Goal: Task Accomplishment & Management: Use online tool/utility

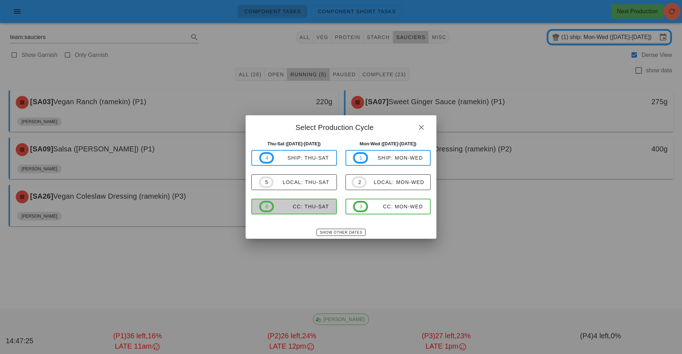
click at [310, 203] on span "6 CC: Thu-Sat" at bounding box center [294, 206] width 70 height 11
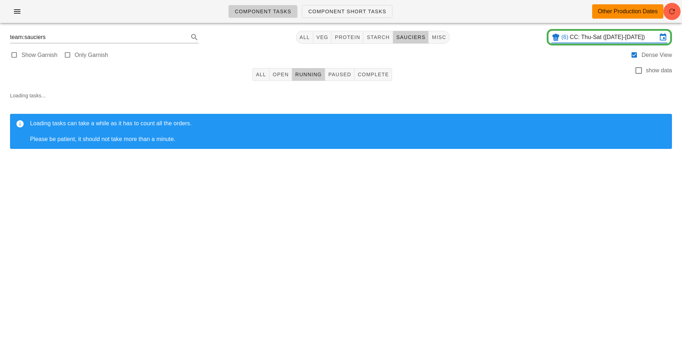
click at [603, 38] on input "CC: Thu-Sat ([DATE]-[DATE])" at bounding box center [613, 37] width 87 height 11
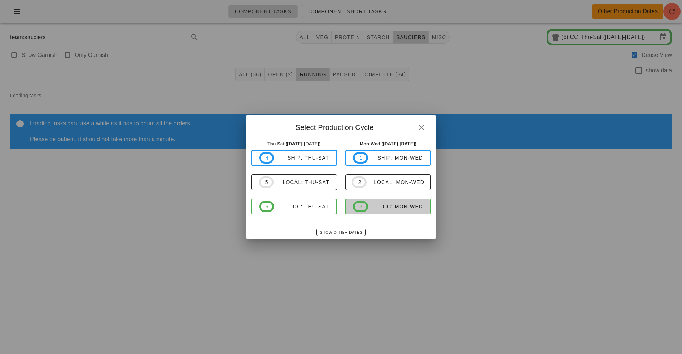
click at [405, 205] on div "CC: Mon-Wed" at bounding box center [395, 207] width 55 height 6
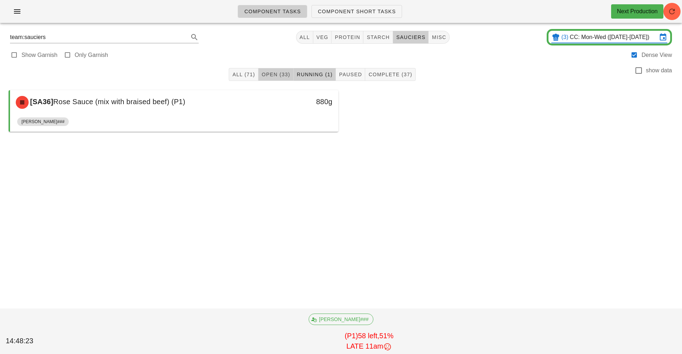
click at [280, 74] on span "Open (33)" at bounding box center [275, 75] width 29 height 6
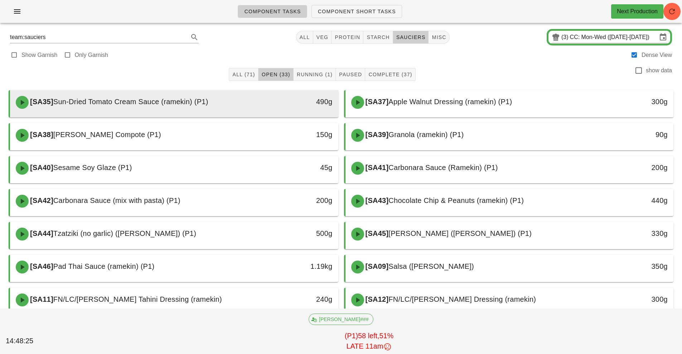
click at [256, 105] on div "490g" at bounding box center [295, 102] width 81 height 21
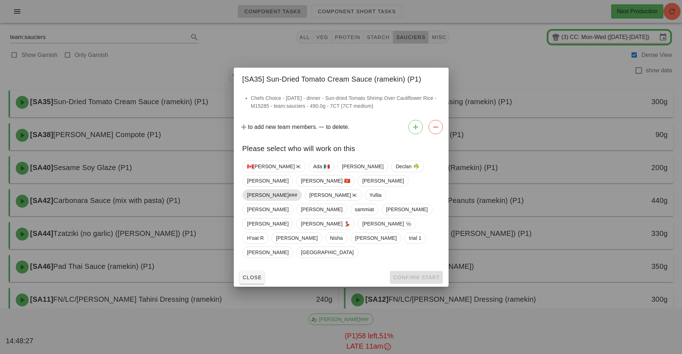
click at [285, 201] on span "[PERSON_NAME]###" at bounding box center [272, 195] width 50 height 11
click at [418, 275] on span "Confirm Start" at bounding box center [416, 278] width 47 height 6
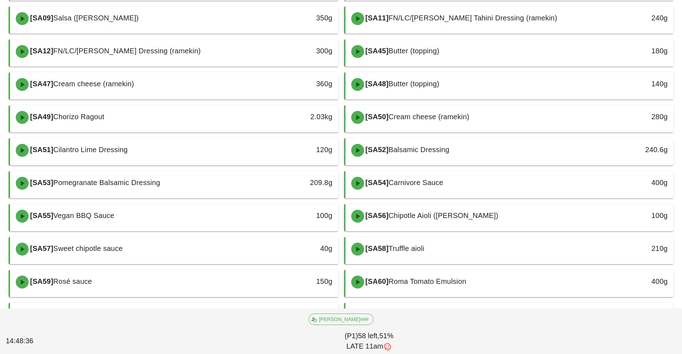
scroll to position [261, 0]
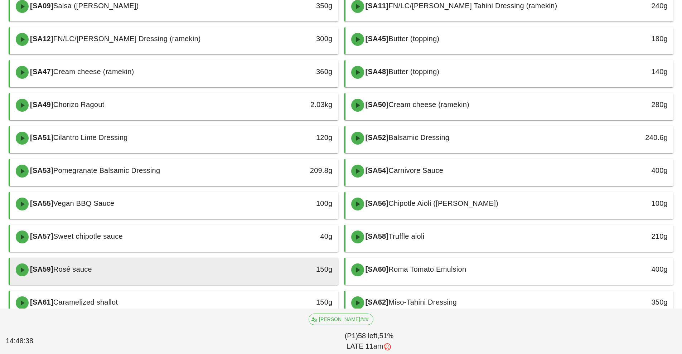
click at [254, 269] on div "[SA59] Rosé sauce" at bounding box center [133, 269] width 244 height 21
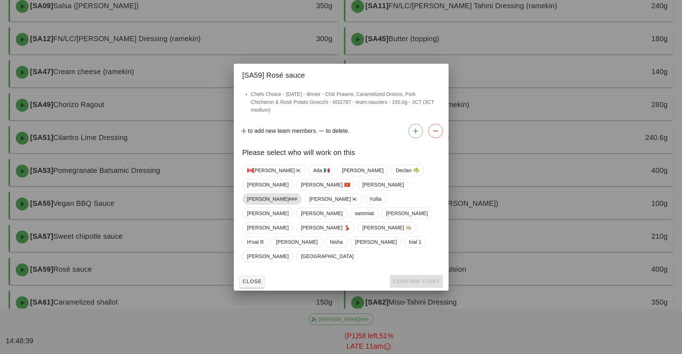
click at [284, 204] on span "[PERSON_NAME]###" at bounding box center [272, 199] width 50 height 11
click at [419, 279] on span "Confirm Start" at bounding box center [416, 282] width 47 height 6
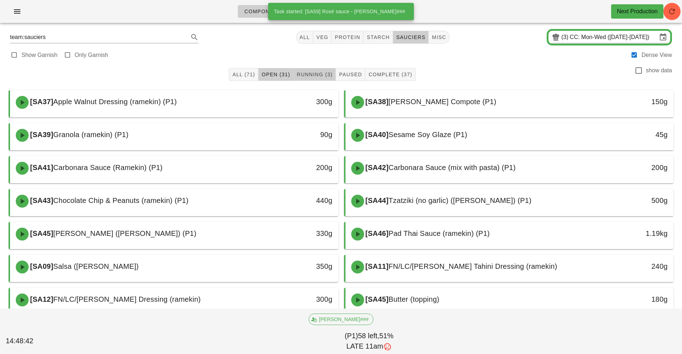
click at [315, 74] on span "Running (3)" at bounding box center [314, 75] width 36 height 6
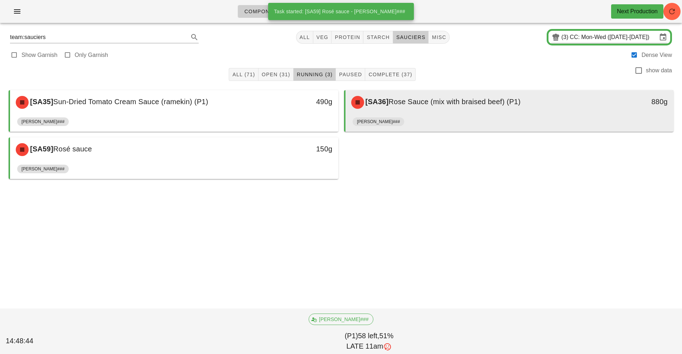
click at [435, 112] on div "[SA36] Rose Sauce (mix with braised beef) (P1)" at bounding box center [469, 102] width 244 height 21
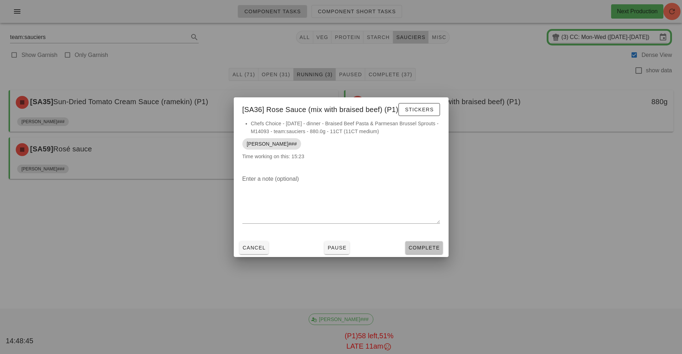
click at [421, 248] on span "Complete" at bounding box center [424, 248] width 32 height 6
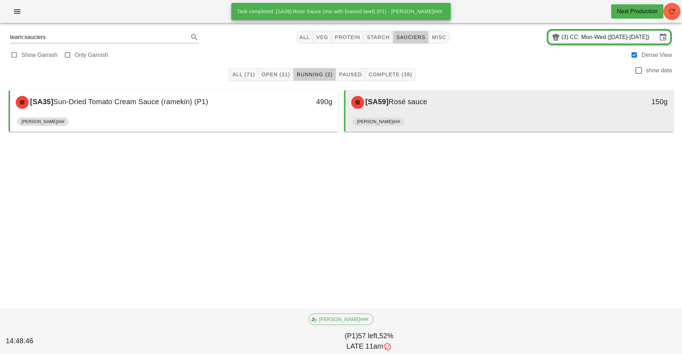
click at [428, 107] on div "[SA59] Rosé sauce" at bounding box center [469, 102] width 244 height 21
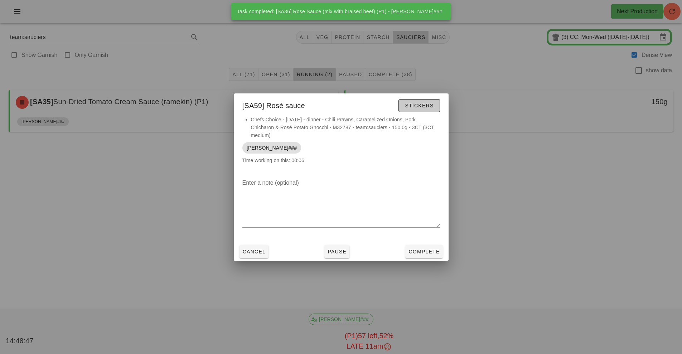
click at [416, 106] on span "Stickers" at bounding box center [419, 106] width 29 height 6
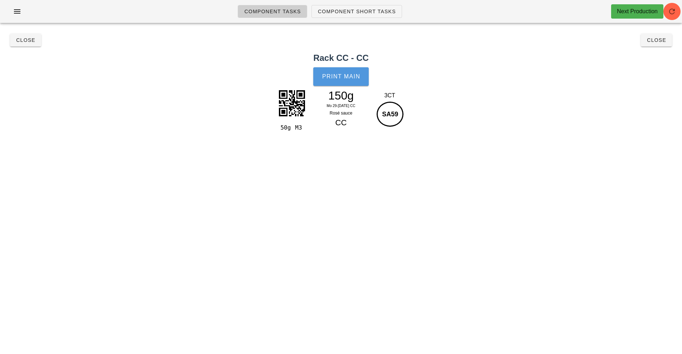
click at [337, 78] on span "Print Main" at bounding box center [341, 76] width 39 height 6
click at [24, 38] on span "Close" at bounding box center [26, 40] width 20 height 6
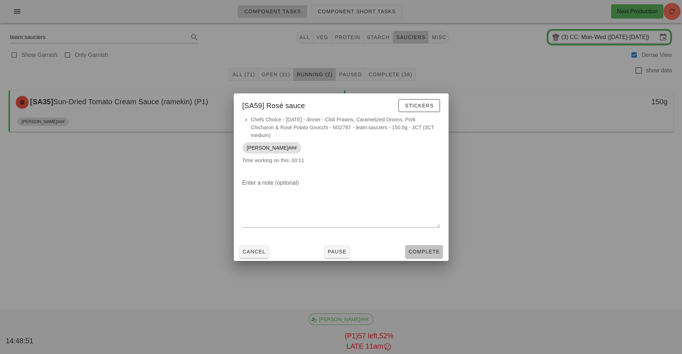
click at [424, 246] on button "Complete" at bounding box center [423, 251] width 37 height 13
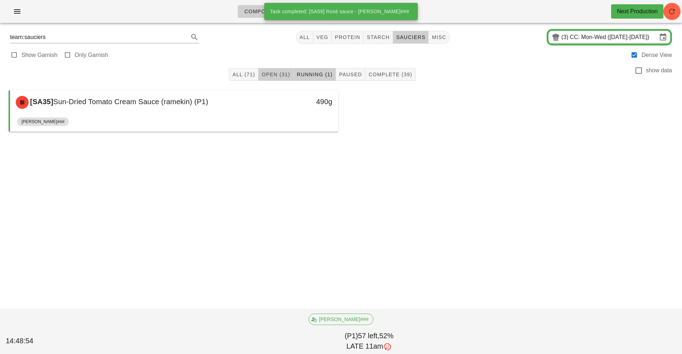
click at [271, 69] on button "Open (31)" at bounding box center [276, 74] width 35 height 13
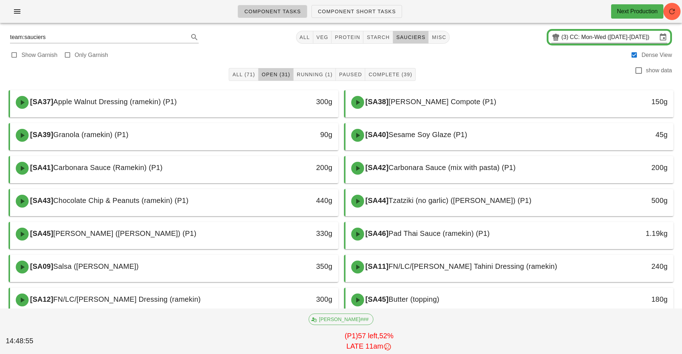
click at [606, 38] on input "CC: Mon-Wed ([DATE]-[DATE])" at bounding box center [613, 37] width 87 height 11
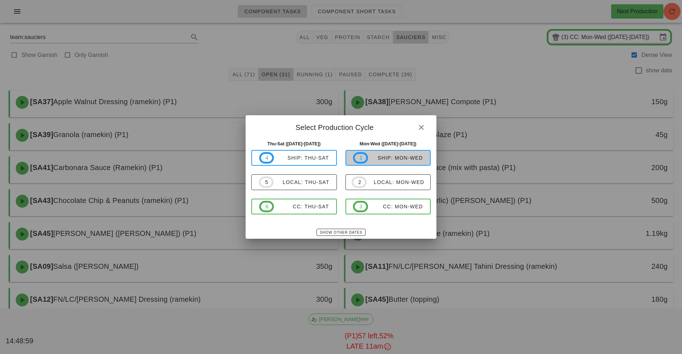
click at [400, 158] on div "ship: Mon-Wed" at bounding box center [395, 158] width 55 height 6
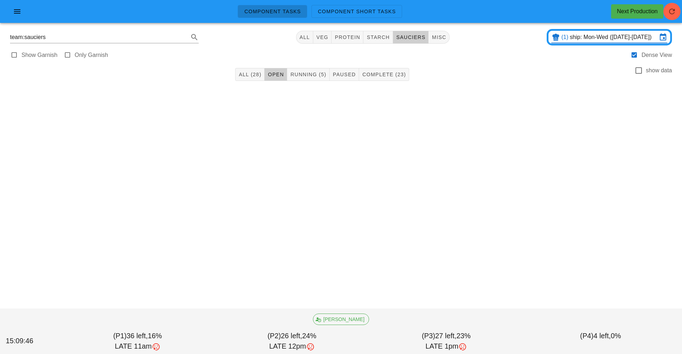
click at [602, 38] on input "ship: Mon-Wed ([DATE]-[DATE])" at bounding box center [613, 37] width 87 height 11
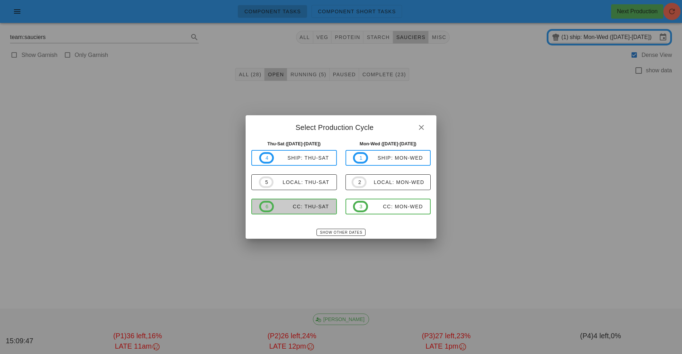
click at [318, 212] on span "6 CC: Thu-Sat" at bounding box center [294, 206] width 70 height 11
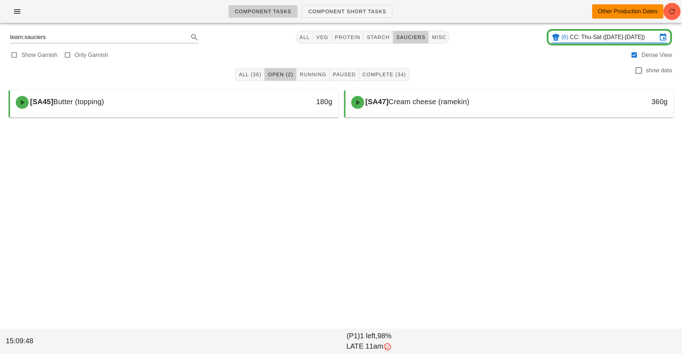
click at [588, 37] on input "CC: Thu-Sat ([DATE]-[DATE])" at bounding box center [613, 37] width 87 height 11
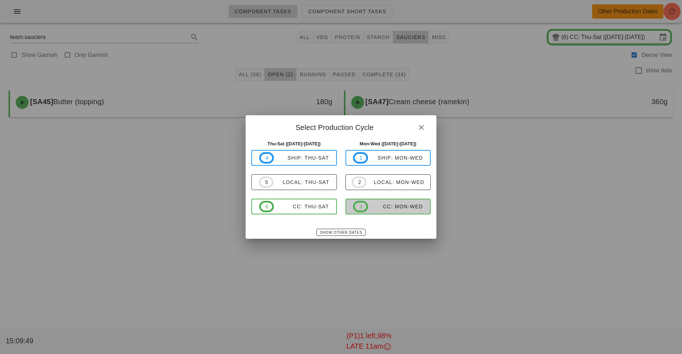
click at [391, 204] on div "CC: Mon-Wed" at bounding box center [395, 207] width 55 height 6
type input "CC: Mon-Wed ([DATE]-[DATE])"
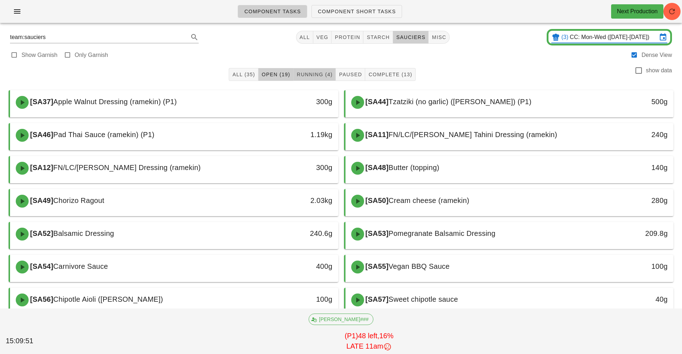
click at [320, 74] on span "Running (4)" at bounding box center [314, 75] width 36 height 6
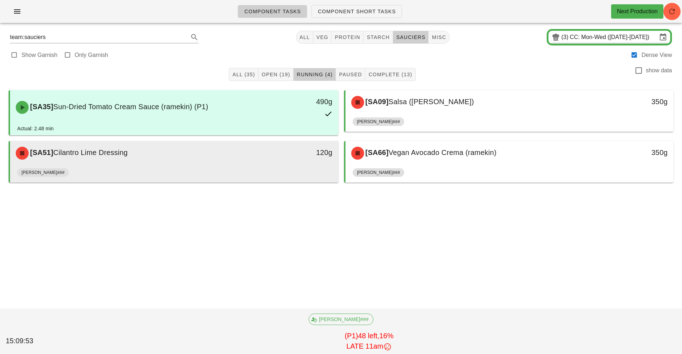
click at [295, 167] on div "[PERSON_NAME]###" at bounding box center [174, 173] width 314 height 17
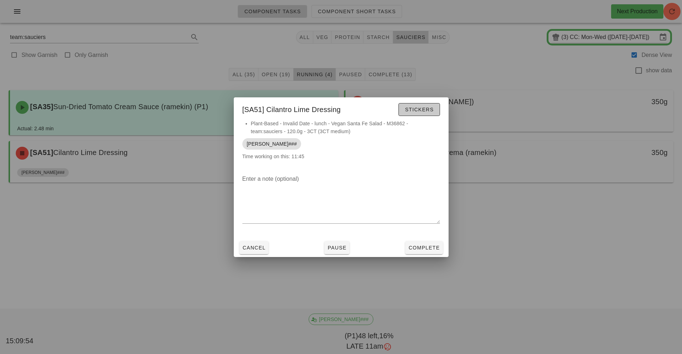
click at [420, 109] on span "Stickers" at bounding box center [419, 110] width 29 height 6
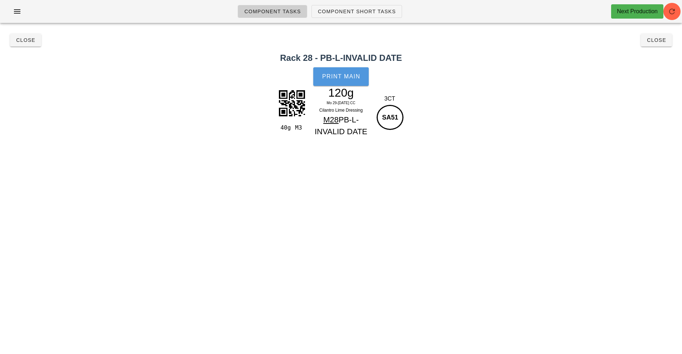
click at [339, 76] on span "Print Main" at bounding box center [341, 76] width 39 height 6
click at [25, 40] on span "Close" at bounding box center [26, 40] width 20 height 6
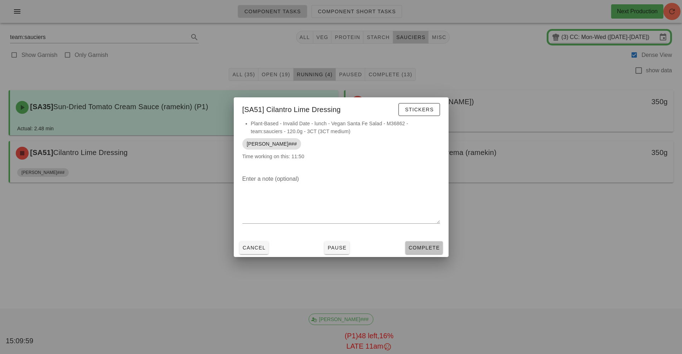
click at [429, 245] on span "Complete" at bounding box center [424, 248] width 32 height 6
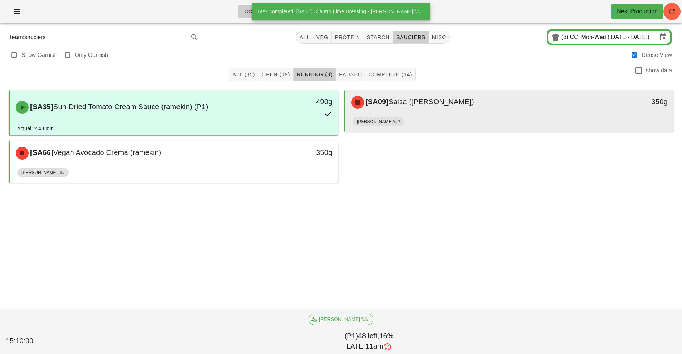
click at [430, 109] on div "[SA09] Salsa ([PERSON_NAME])" at bounding box center [469, 102] width 244 height 21
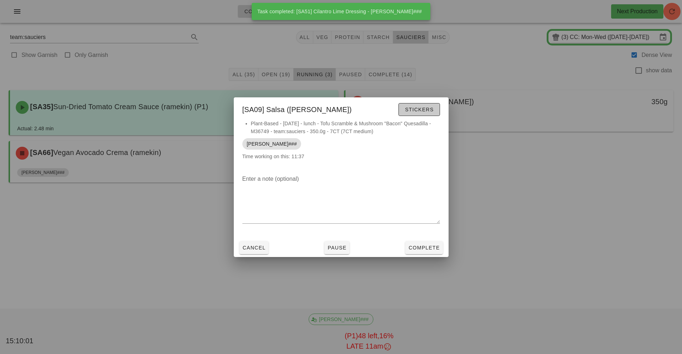
click at [417, 112] on span "Stickers" at bounding box center [419, 110] width 29 height 6
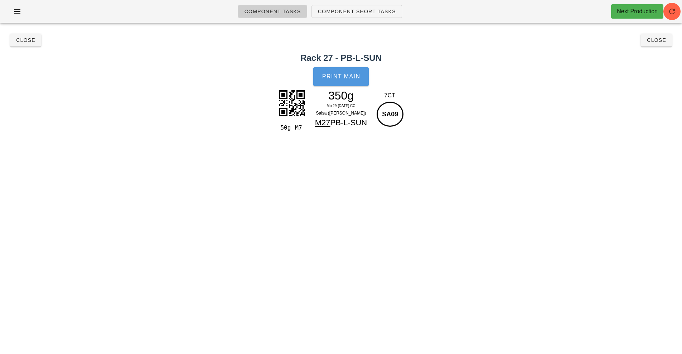
click at [349, 77] on span "Print Main" at bounding box center [341, 76] width 39 height 6
click at [23, 40] on span "Close" at bounding box center [26, 40] width 20 height 6
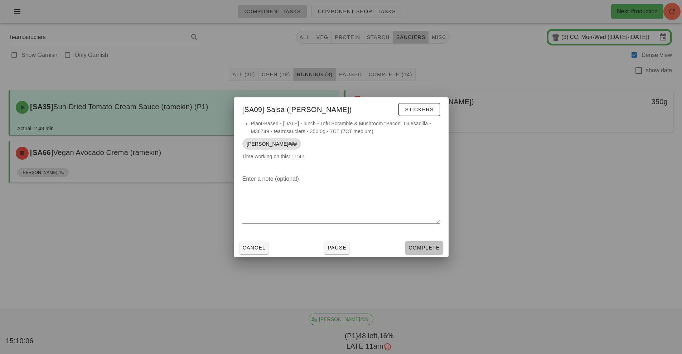
click at [431, 254] on button "Complete" at bounding box center [423, 247] width 37 height 13
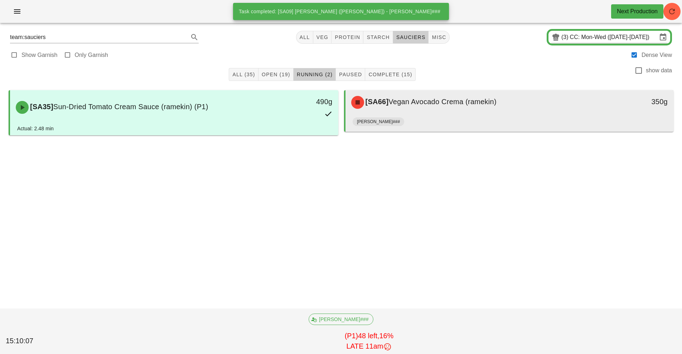
click at [433, 109] on div "[SA66] Vegan Avocado Crema (ramekin)" at bounding box center [469, 102] width 244 height 21
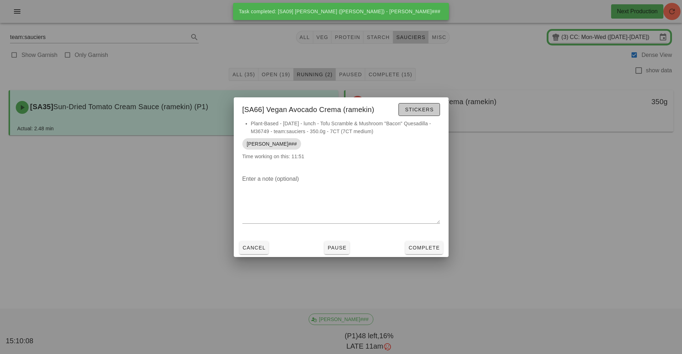
click at [416, 110] on span "Stickers" at bounding box center [419, 110] width 29 height 6
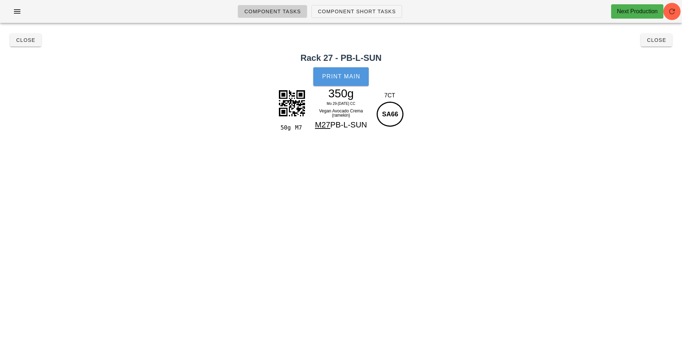
click at [346, 75] on span "Print Main" at bounding box center [341, 76] width 39 height 6
click at [23, 44] on button "Close" at bounding box center [25, 40] width 31 height 13
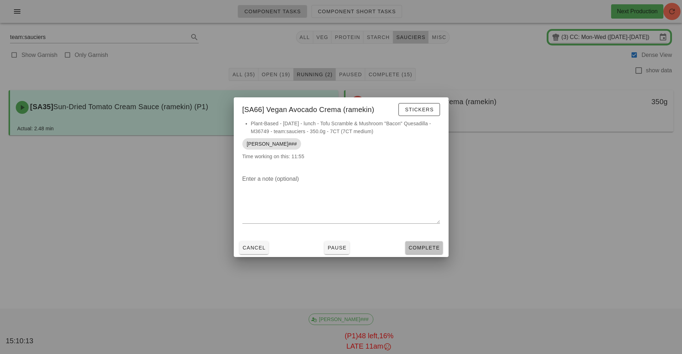
click at [429, 243] on button "Complete" at bounding box center [423, 247] width 37 height 13
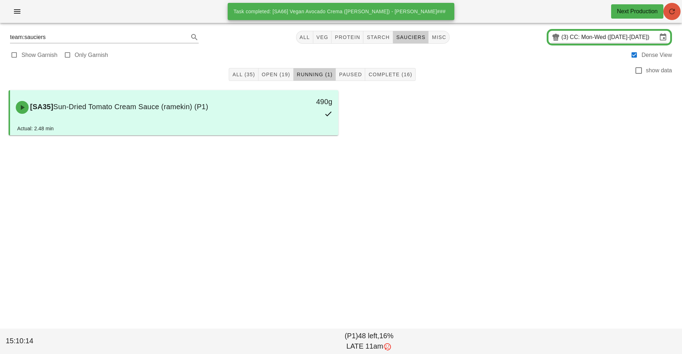
click at [672, 13] on icon "button" at bounding box center [672, 11] width 9 height 9
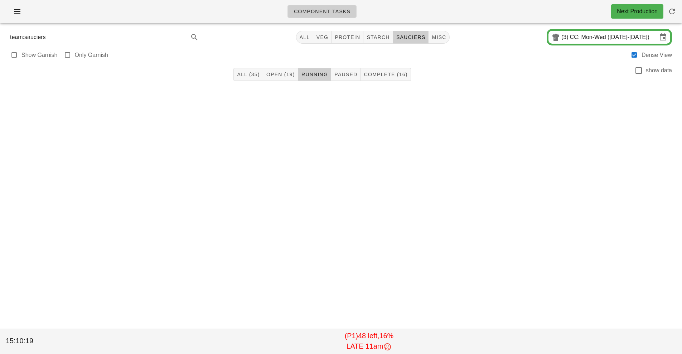
click at [590, 38] on input "CC: Mon-Wed ([DATE]-[DATE])" at bounding box center [613, 37] width 87 height 11
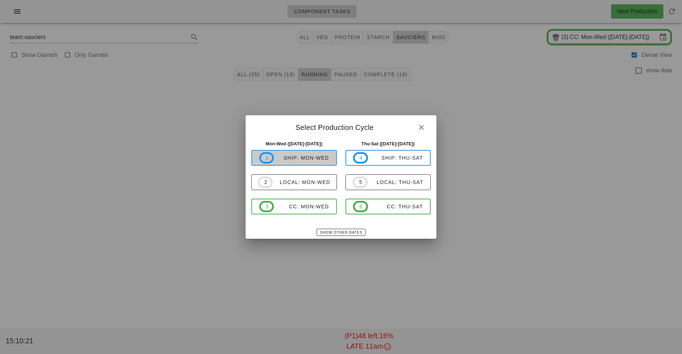
click at [317, 159] on div "ship: Mon-Wed" at bounding box center [301, 158] width 55 height 6
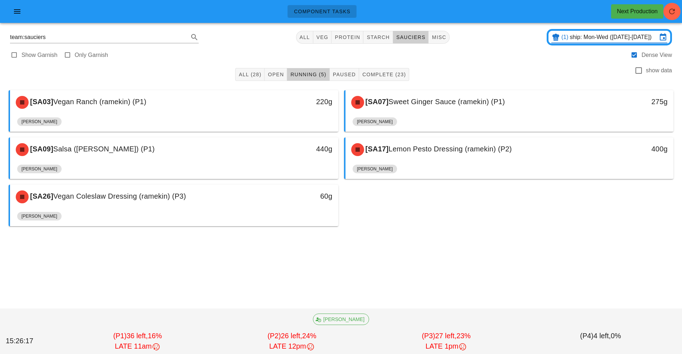
click at [594, 38] on input "ship: Mon-Wed ([DATE]-[DATE])" at bounding box center [613, 37] width 87 height 11
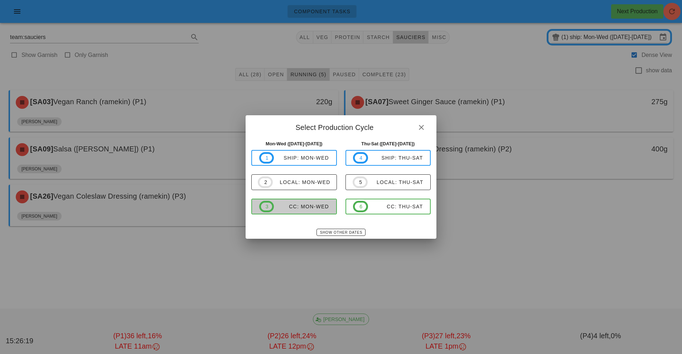
click at [308, 210] on span "3 CC: Mon-Wed" at bounding box center [294, 206] width 70 height 11
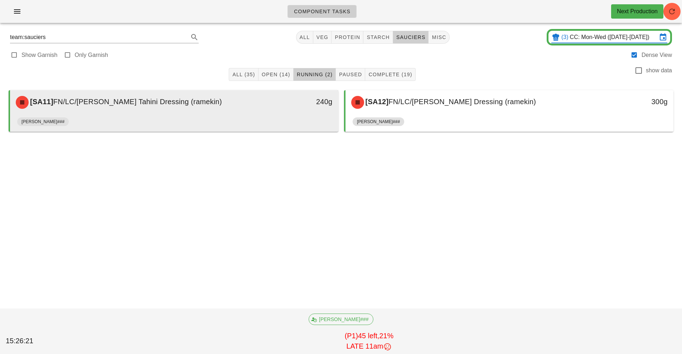
click at [298, 109] on div "240g" at bounding box center [295, 102] width 81 height 21
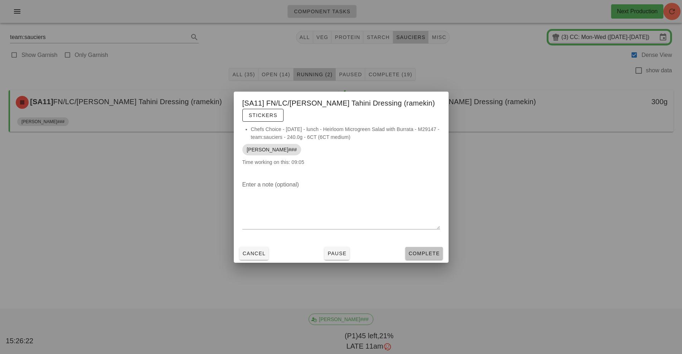
click at [424, 252] on span "Complete" at bounding box center [424, 254] width 32 height 6
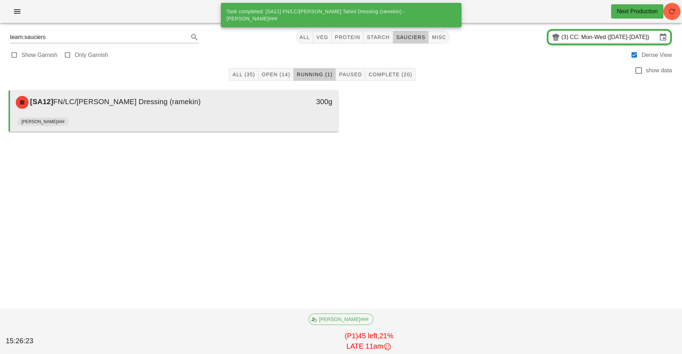
click at [289, 114] on div "[SA12] FN/LC/PB Lemon Dressing (ramekin) 300g" at bounding box center [174, 102] width 328 height 24
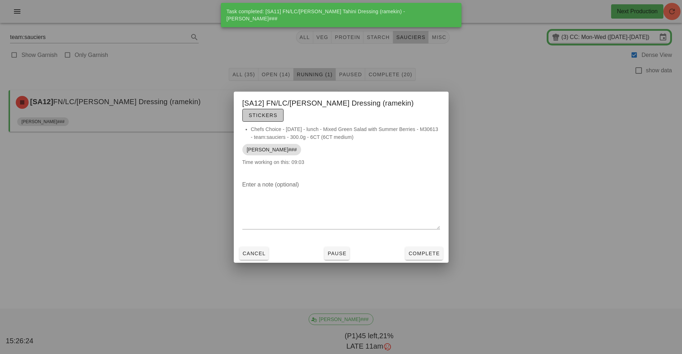
click at [278, 112] on span "Stickers" at bounding box center [263, 115] width 29 height 6
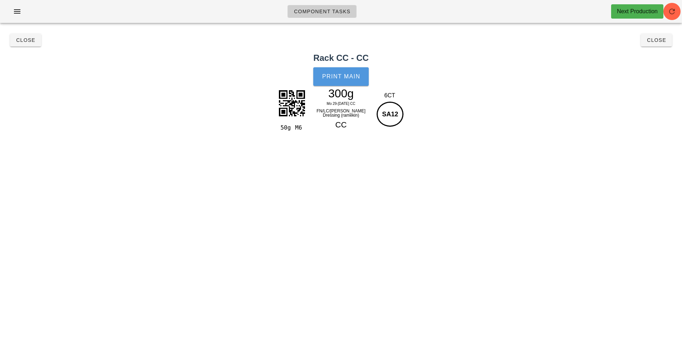
click at [343, 80] on button "Print Main" at bounding box center [340, 76] width 55 height 19
click at [22, 40] on span "Close" at bounding box center [26, 40] width 20 height 6
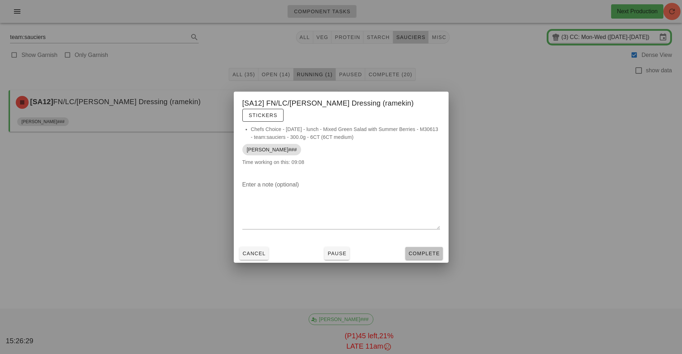
click at [425, 251] on span "Complete" at bounding box center [424, 254] width 32 height 6
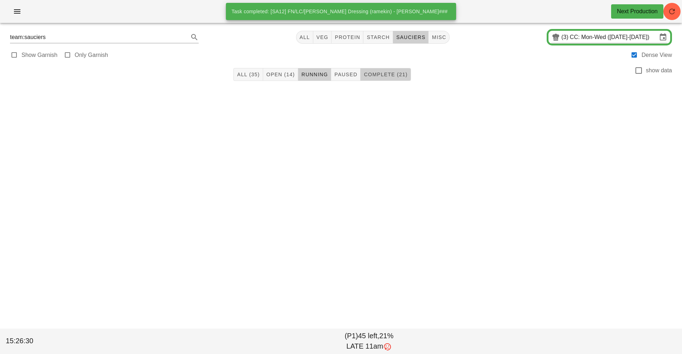
click at [388, 74] on span "Complete (21)" at bounding box center [385, 75] width 44 height 6
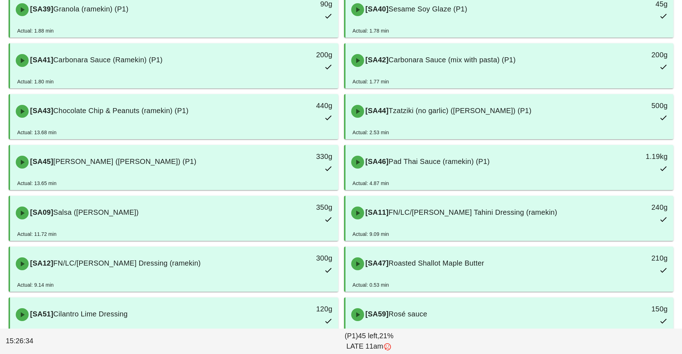
scroll to position [202, 0]
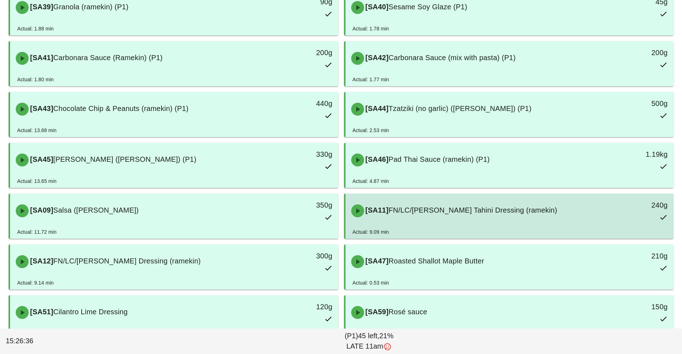
click at [467, 226] on div "[SA11] FN/LC/PB Lemon Tahini Dressing (ramekin) 240g" at bounding box center [509, 211] width 325 height 32
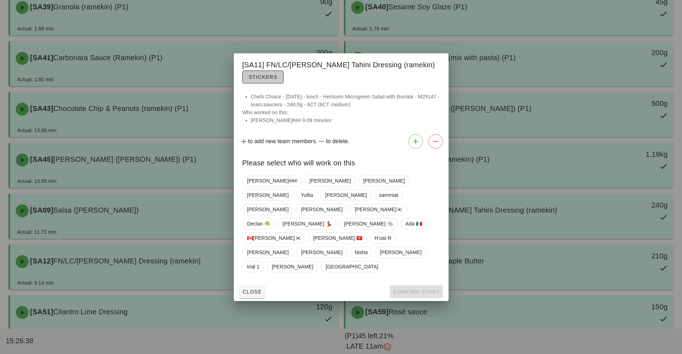
click at [263, 83] on button "Stickers" at bounding box center [262, 77] width 41 height 13
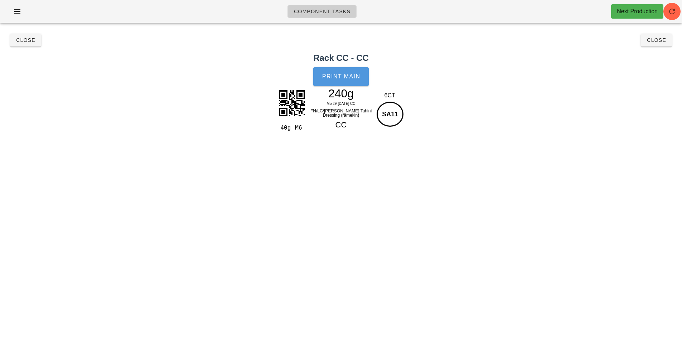
click at [349, 77] on span "Print Main" at bounding box center [341, 76] width 39 height 6
click at [21, 40] on span "Close" at bounding box center [26, 40] width 20 height 6
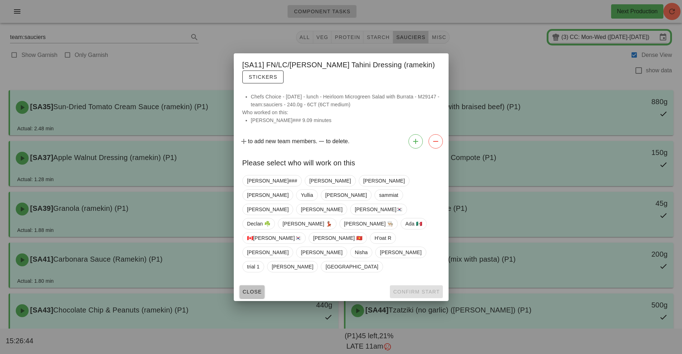
click at [243, 285] on button "Close" at bounding box center [252, 291] width 25 height 13
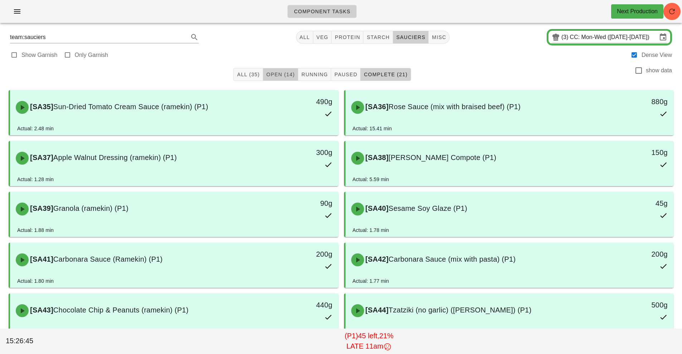
click at [286, 69] on button "Open (14)" at bounding box center [280, 74] width 35 height 13
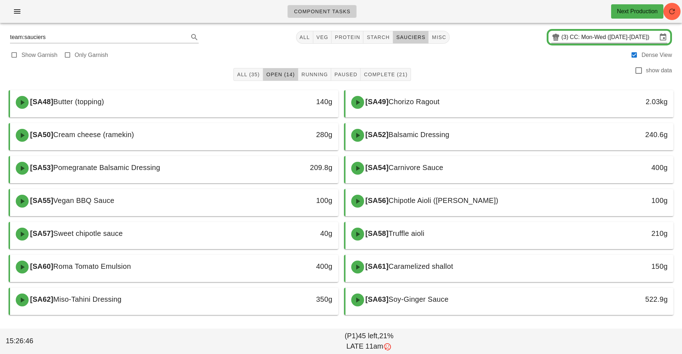
click at [585, 39] on input "CC: Mon-Wed ([DATE]-[DATE])" at bounding box center [613, 37] width 87 height 11
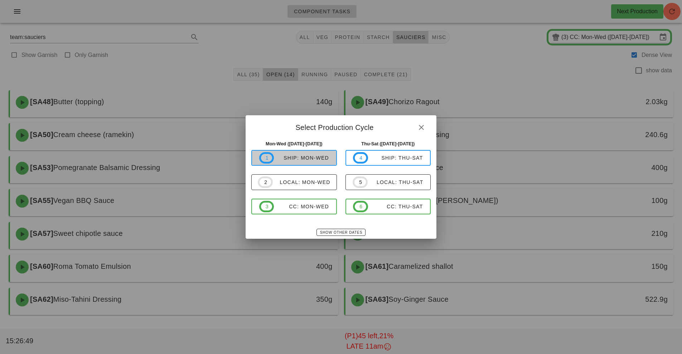
click at [315, 163] on span "1 ship: Mon-Wed" at bounding box center [294, 157] width 70 height 11
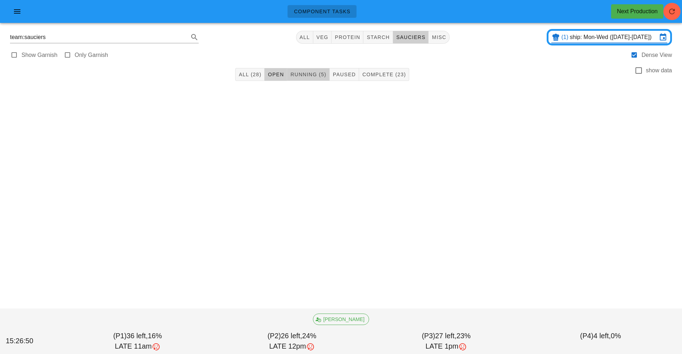
click at [312, 79] on button "Running (5)" at bounding box center [308, 74] width 42 height 13
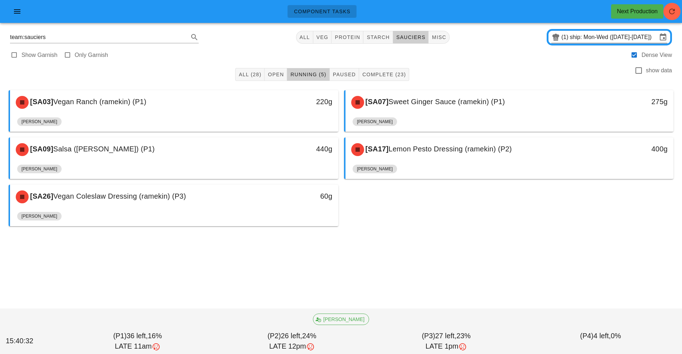
click at [597, 39] on input "ship: Mon-Wed ([DATE]-[DATE])" at bounding box center [613, 37] width 87 height 11
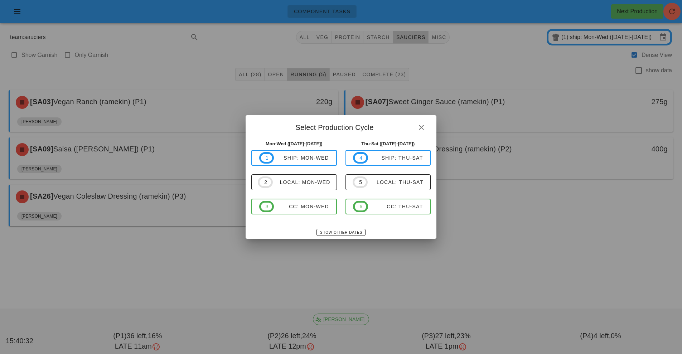
click at [605, 46] on div at bounding box center [341, 177] width 682 height 354
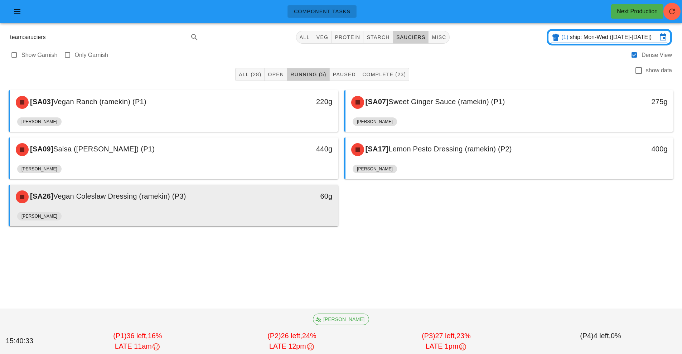
click at [313, 212] on div "[PERSON_NAME]" at bounding box center [174, 217] width 314 height 17
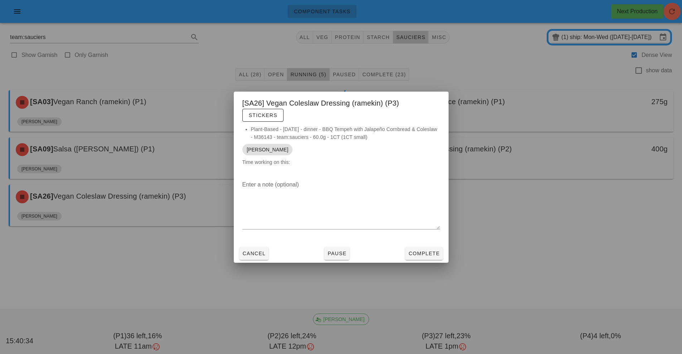
click at [619, 44] on div at bounding box center [341, 177] width 682 height 354
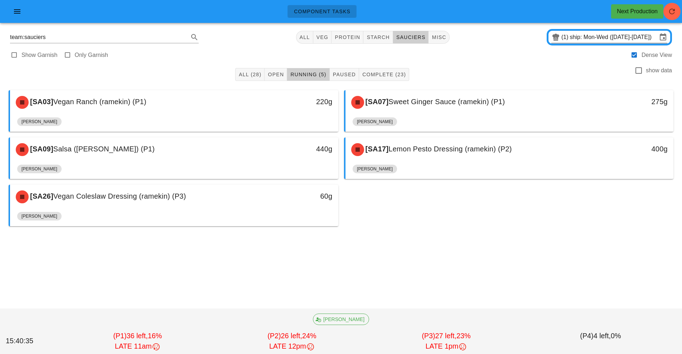
click at [593, 35] on input "ship: Mon-Wed ([DATE]-[DATE])" at bounding box center [613, 37] width 87 height 11
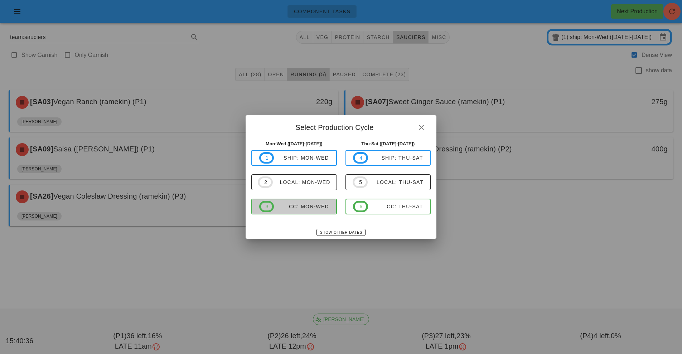
click at [320, 211] on span "3 CC: Mon-Wed" at bounding box center [294, 206] width 70 height 11
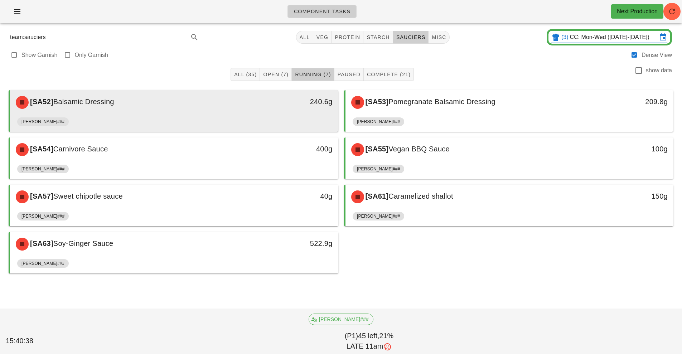
click at [279, 116] on div "[PERSON_NAME]###" at bounding box center [174, 123] width 314 height 17
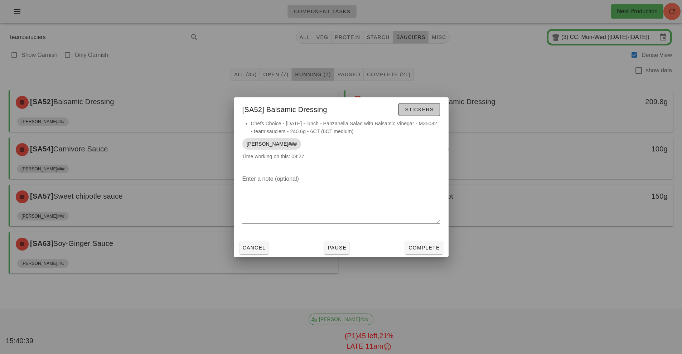
click at [419, 110] on span "Stickers" at bounding box center [419, 110] width 29 height 6
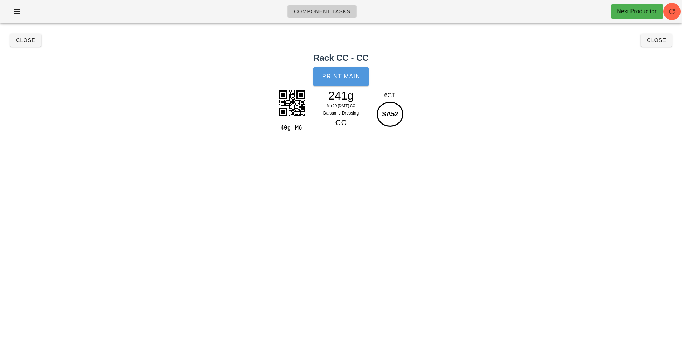
click at [344, 78] on span "Print Main" at bounding box center [341, 76] width 39 height 6
click at [18, 42] on span "Close" at bounding box center [26, 40] width 20 height 6
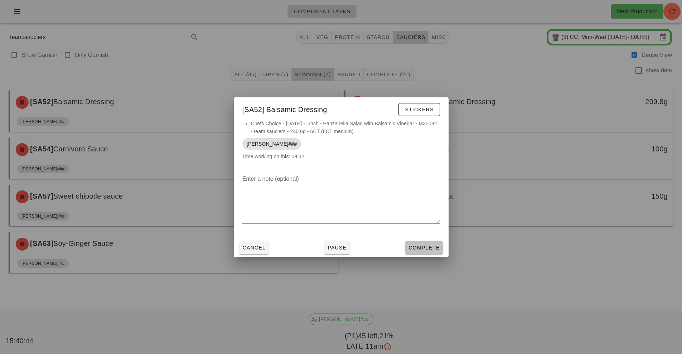
click at [430, 247] on span "Complete" at bounding box center [424, 248] width 32 height 6
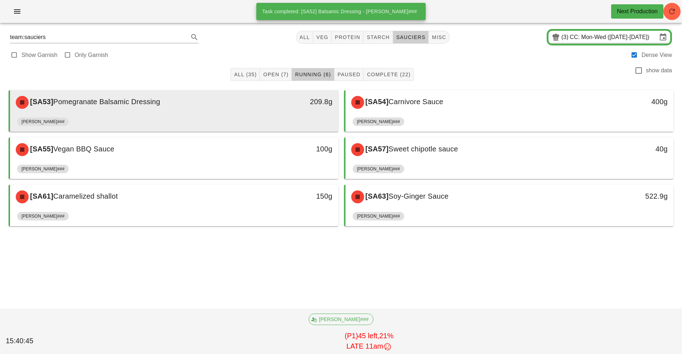
click at [257, 111] on div "209.8g" at bounding box center [295, 102] width 81 height 21
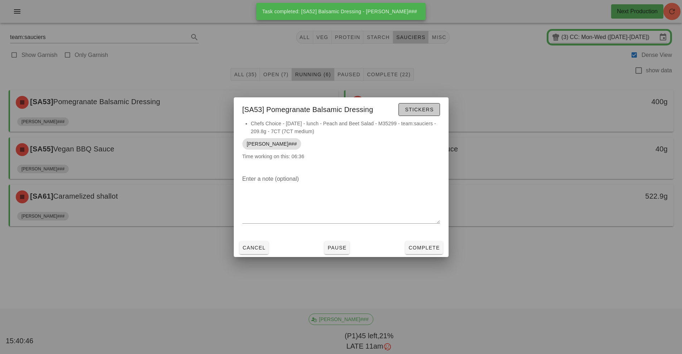
click at [426, 109] on span "Stickers" at bounding box center [419, 110] width 29 height 6
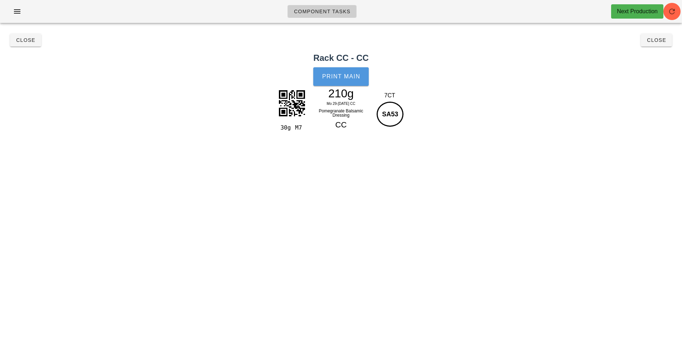
click at [341, 78] on span "Print Main" at bounding box center [341, 76] width 39 height 6
click at [24, 40] on span "Close" at bounding box center [26, 40] width 20 height 6
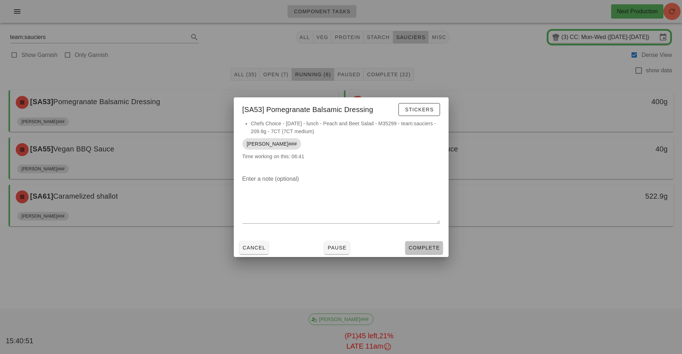
click at [424, 248] on span "Complete" at bounding box center [424, 248] width 32 height 6
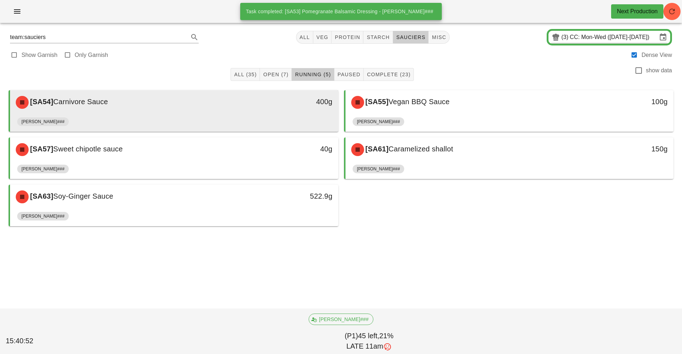
click at [269, 108] on div "400g" at bounding box center [295, 102] width 81 height 21
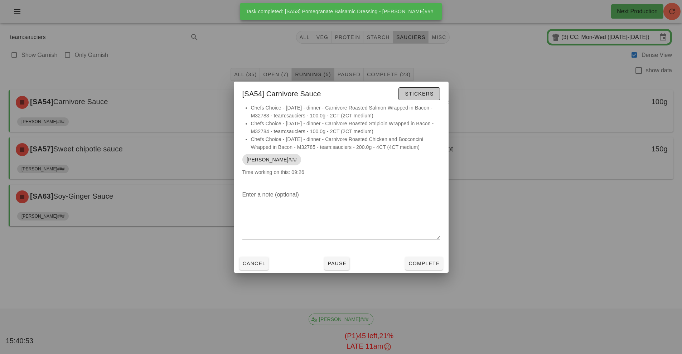
click at [424, 95] on span "Stickers" at bounding box center [419, 94] width 29 height 6
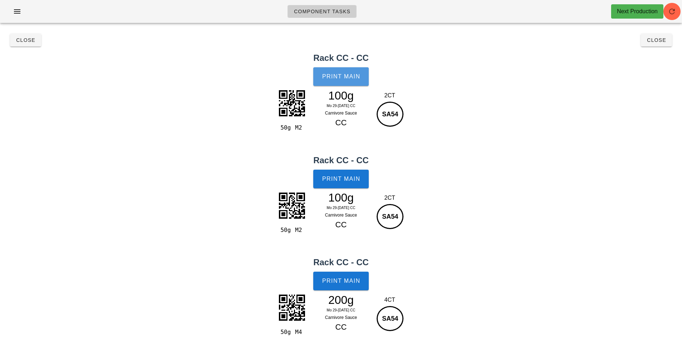
click at [354, 78] on span "Print Main" at bounding box center [341, 76] width 39 height 6
click at [24, 41] on span "Close" at bounding box center [26, 40] width 20 height 6
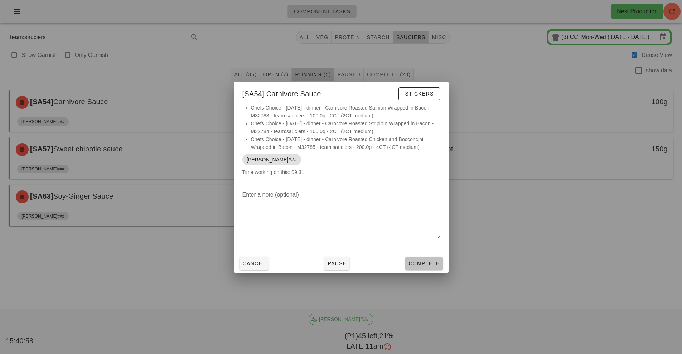
click at [424, 262] on span "Complete" at bounding box center [424, 264] width 32 height 6
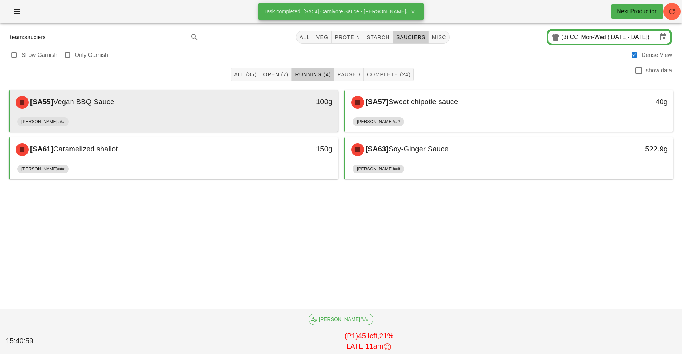
click at [240, 110] on div "[SA55] Vegan BBQ Sauce" at bounding box center [133, 102] width 244 height 21
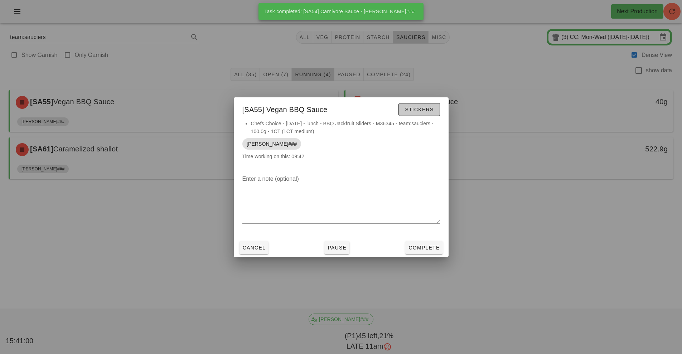
click at [422, 107] on span "Stickers" at bounding box center [419, 110] width 29 height 6
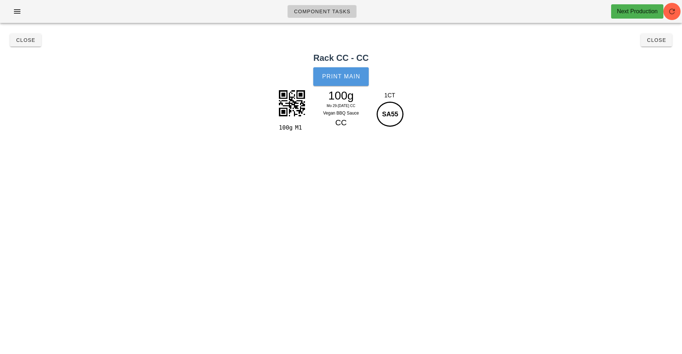
click at [337, 68] on button "Print Main" at bounding box center [340, 76] width 55 height 19
click at [29, 42] on span "Close" at bounding box center [26, 40] width 20 height 6
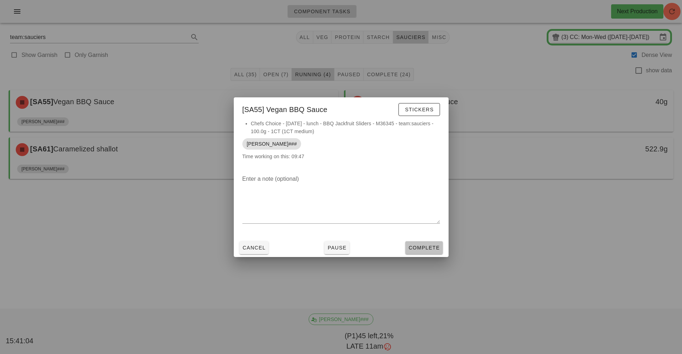
click at [434, 249] on span "Complete" at bounding box center [424, 248] width 32 height 6
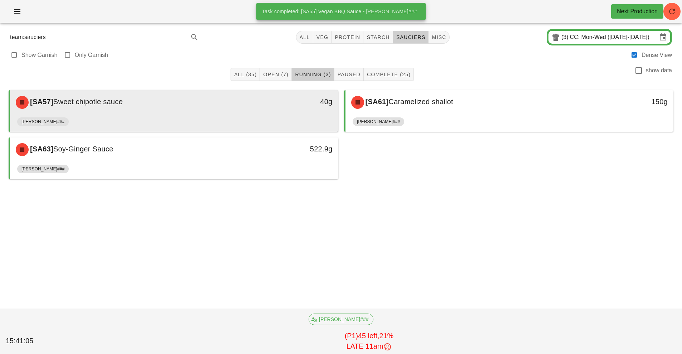
click at [262, 108] on div "40g" at bounding box center [295, 102] width 81 height 21
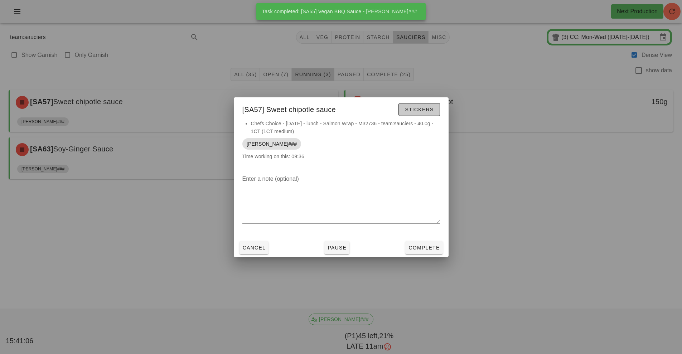
click at [421, 112] on span "Stickers" at bounding box center [419, 110] width 29 height 6
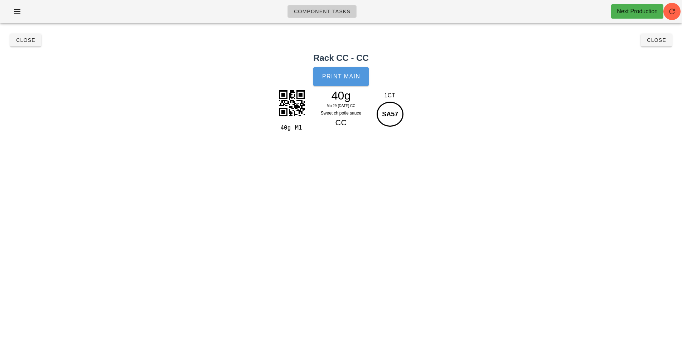
click at [352, 79] on span "Print Main" at bounding box center [341, 76] width 39 height 6
click at [26, 39] on span "Close" at bounding box center [26, 40] width 20 height 6
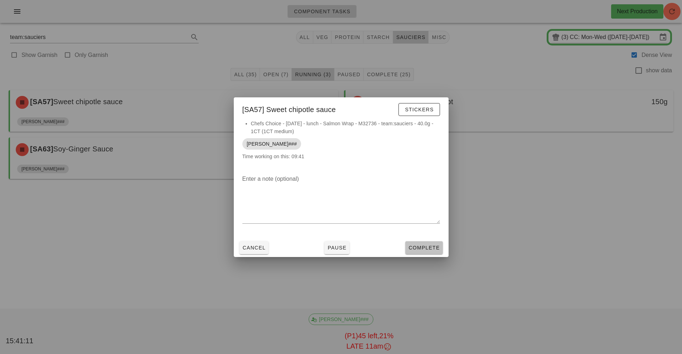
click at [423, 248] on span "Complete" at bounding box center [424, 248] width 32 height 6
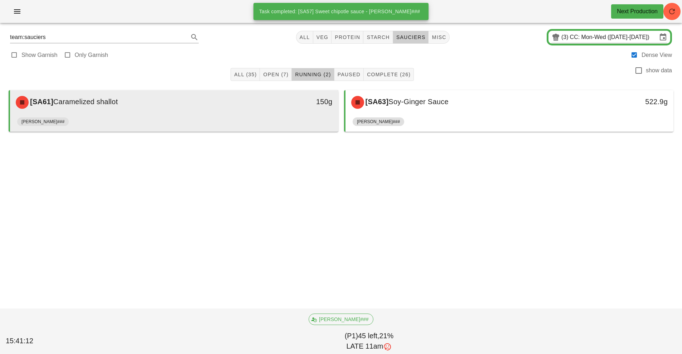
click at [275, 112] on div "150g" at bounding box center [295, 102] width 81 height 21
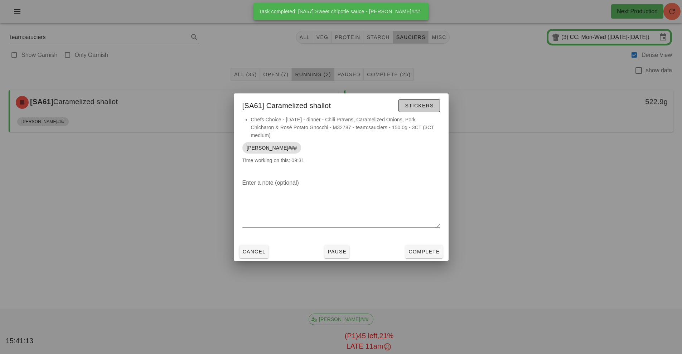
click at [415, 107] on span "Stickers" at bounding box center [419, 106] width 29 height 6
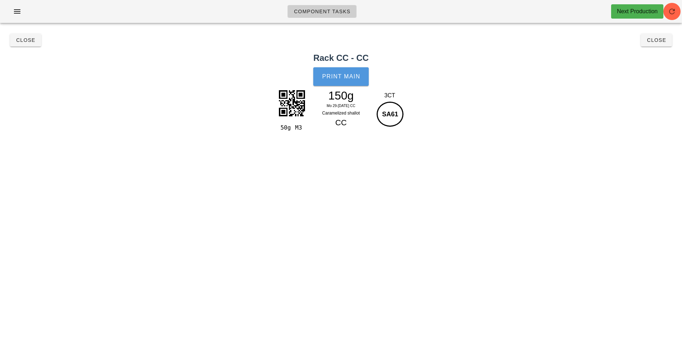
click at [333, 78] on span "Print Main" at bounding box center [341, 76] width 39 height 6
click at [28, 43] on span "Close" at bounding box center [26, 40] width 20 height 6
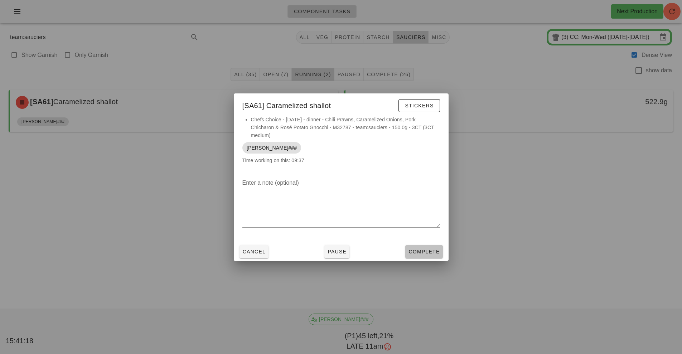
click at [423, 251] on span "Complete" at bounding box center [424, 252] width 32 height 6
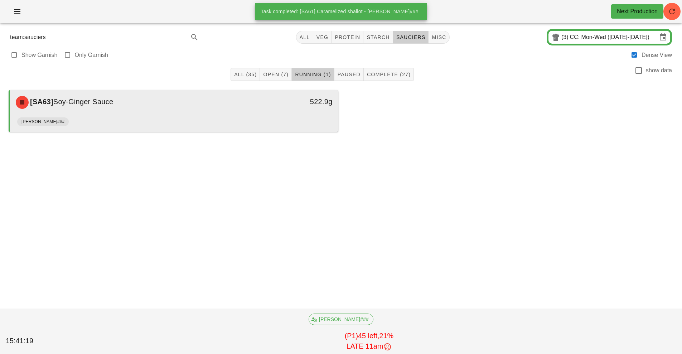
click at [268, 116] on div "[PERSON_NAME]###" at bounding box center [174, 123] width 314 height 17
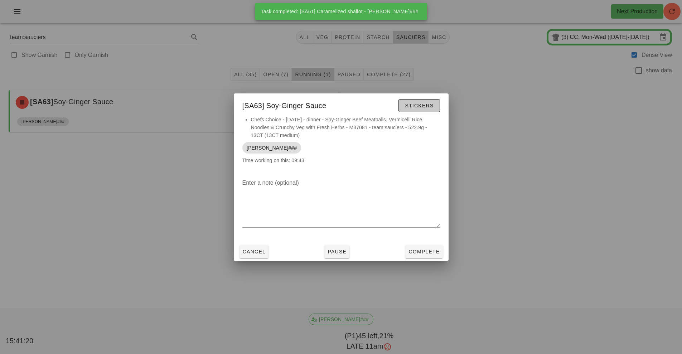
click at [420, 103] on span "Stickers" at bounding box center [419, 106] width 29 height 6
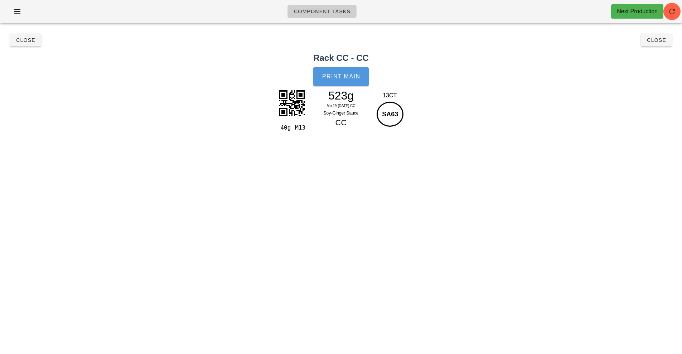
click at [353, 73] on button "Print Main" at bounding box center [340, 76] width 55 height 19
click at [23, 44] on button "Close" at bounding box center [25, 40] width 31 height 13
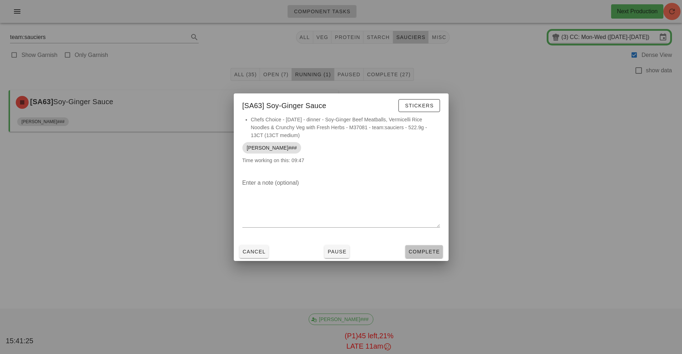
click at [430, 247] on button "Complete" at bounding box center [423, 251] width 37 height 13
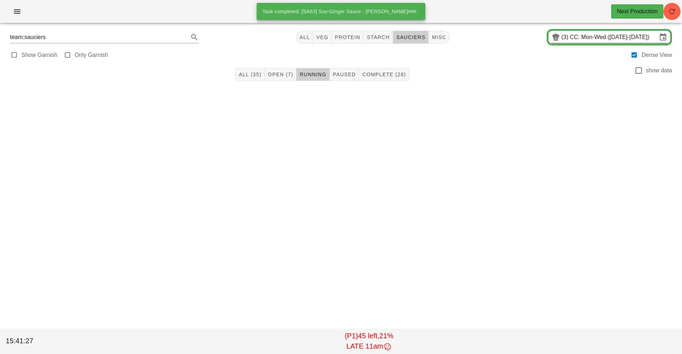
click at [585, 36] on input "CC: Mon-Wed ([DATE]-[DATE])" at bounding box center [613, 37] width 87 height 11
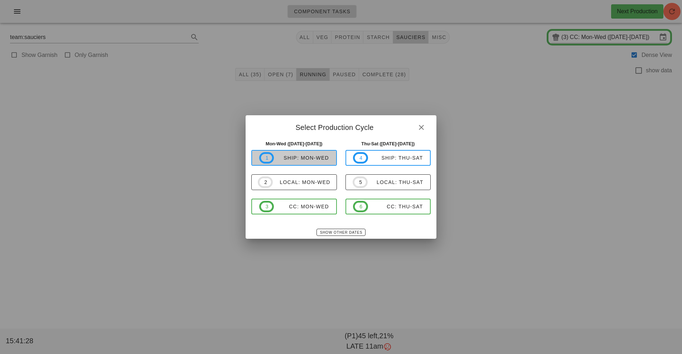
click at [309, 165] on button "1 ship: Mon-Wed" at bounding box center [294, 158] width 86 height 16
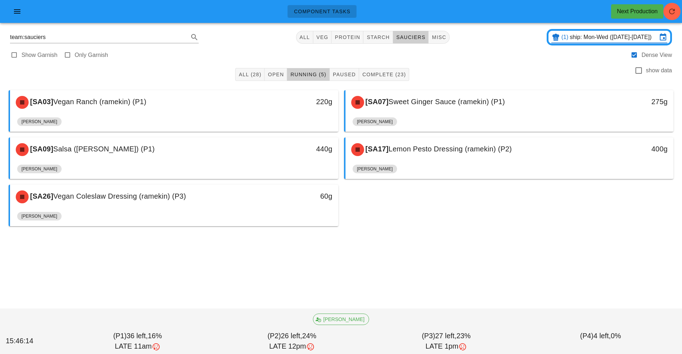
click at [592, 36] on input "ship: Mon-Wed ([DATE]-[DATE])" at bounding box center [613, 37] width 87 height 11
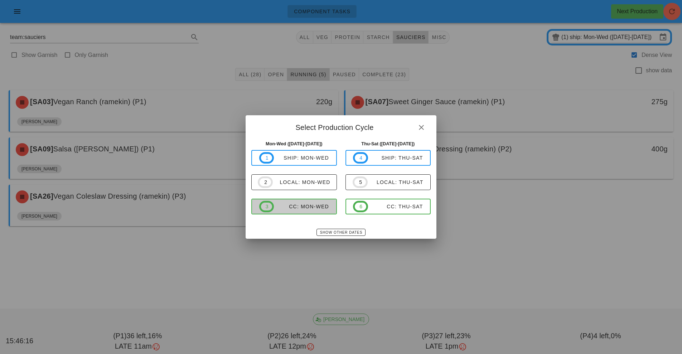
click at [309, 208] on div "CC: Mon-Wed" at bounding box center [301, 207] width 55 height 6
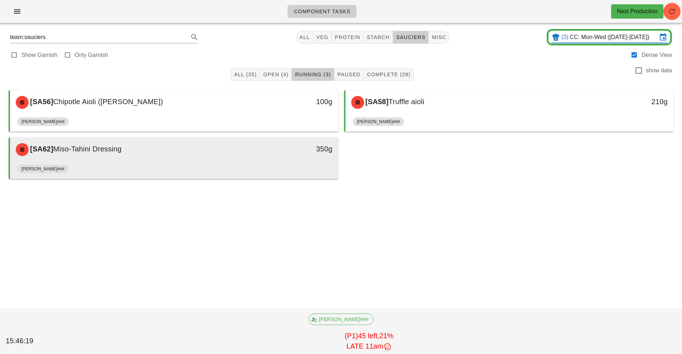
click at [264, 166] on div "[PERSON_NAME]###" at bounding box center [174, 170] width 314 height 17
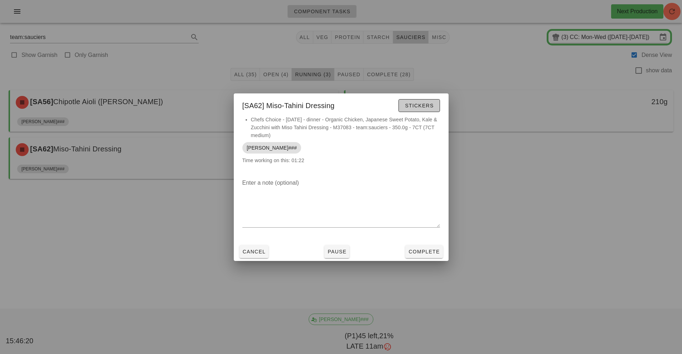
click at [420, 105] on span "Stickers" at bounding box center [419, 106] width 29 height 6
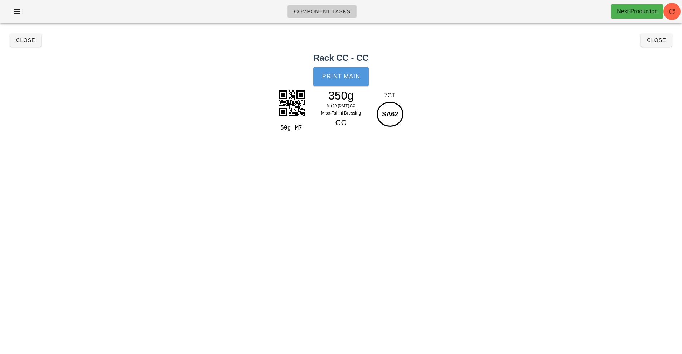
click at [342, 81] on button "Print Main" at bounding box center [340, 76] width 55 height 19
click at [23, 40] on span "Close" at bounding box center [26, 40] width 20 height 6
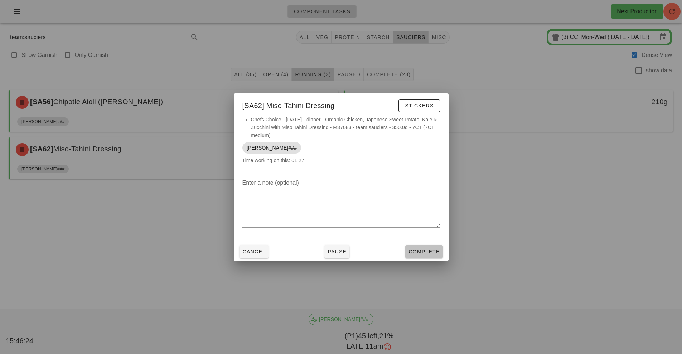
click at [431, 252] on span "Complete" at bounding box center [424, 252] width 32 height 6
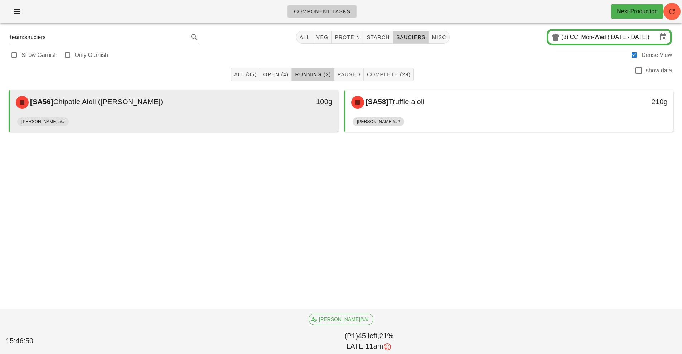
click at [262, 110] on div "100g" at bounding box center [295, 102] width 81 height 21
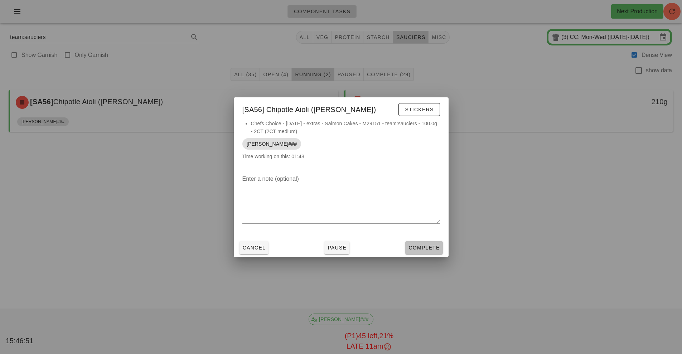
click at [426, 242] on button "Complete" at bounding box center [423, 247] width 37 height 13
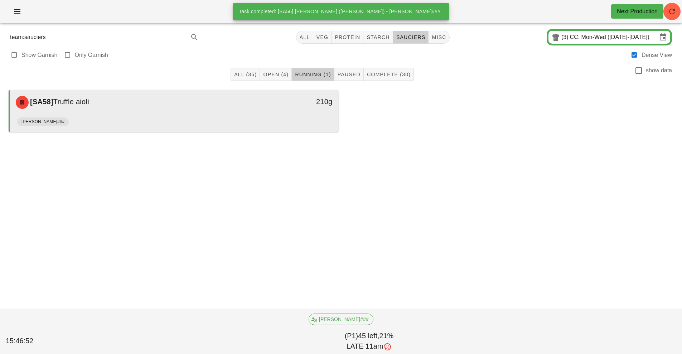
click at [301, 110] on div "210g" at bounding box center [295, 102] width 81 height 21
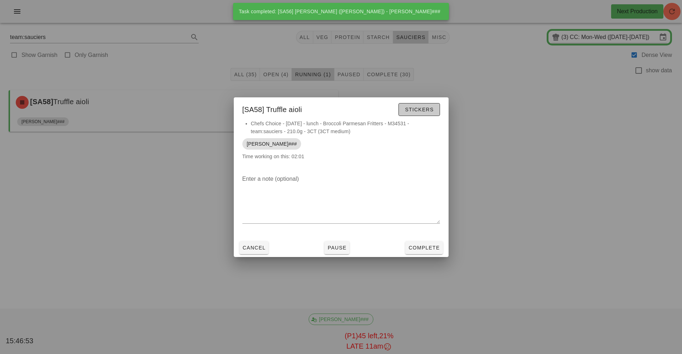
click at [417, 111] on span "Stickers" at bounding box center [419, 110] width 29 height 6
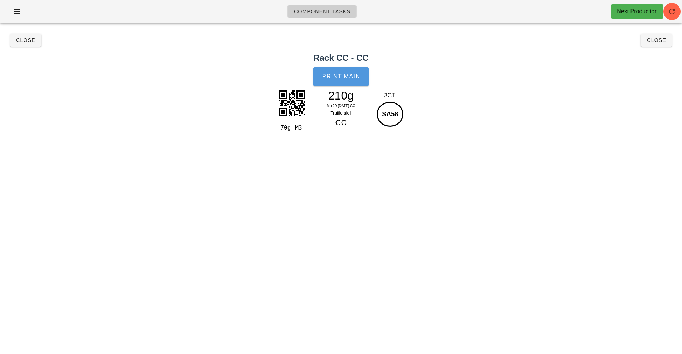
click at [351, 77] on span "Print Main" at bounding box center [341, 76] width 39 height 6
click at [24, 39] on span "Close" at bounding box center [26, 40] width 20 height 6
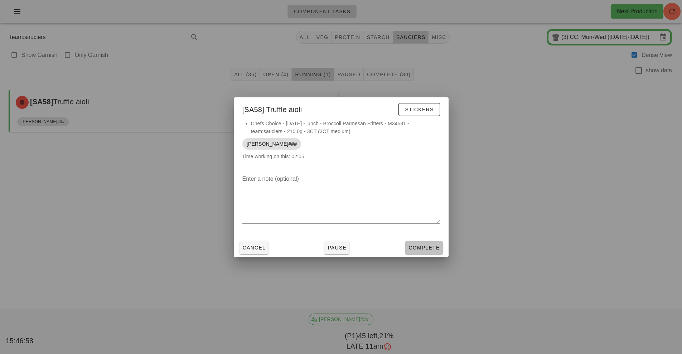
click at [430, 245] on span "Complete" at bounding box center [424, 248] width 32 height 6
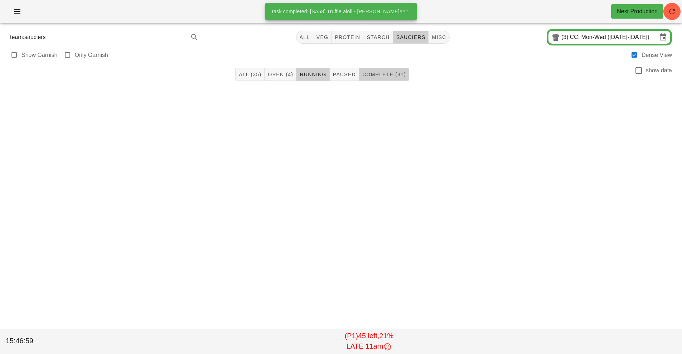
click at [389, 69] on button "Complete (31)" at bounding box center [384, 74] width 50 height 13
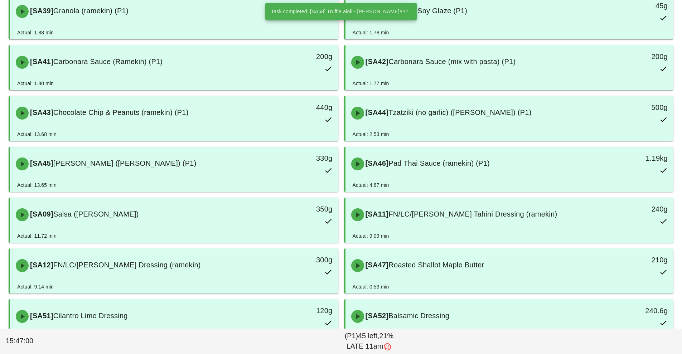
scroll to position [595, 0]
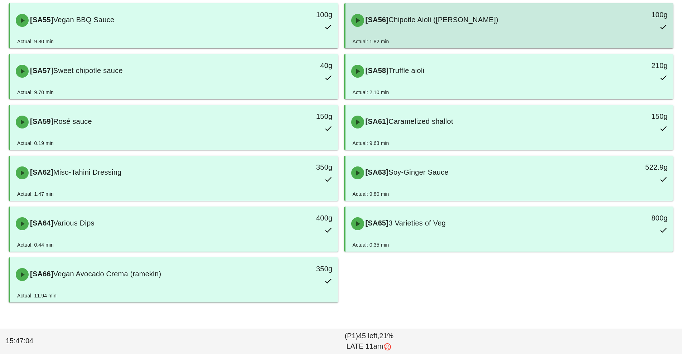
click at [464, 26] on div "[SA56] Chipotle Aioli (ramekin)" at bounding box center [469, 20] width 244 height 21
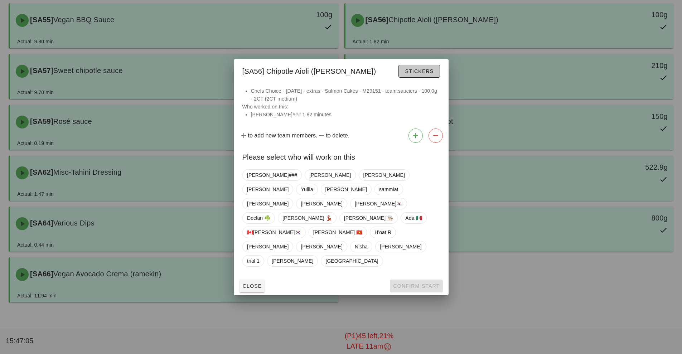
click at [418, 74] on span "Stickers" at bounding box center [419, 71] width 29 height 6
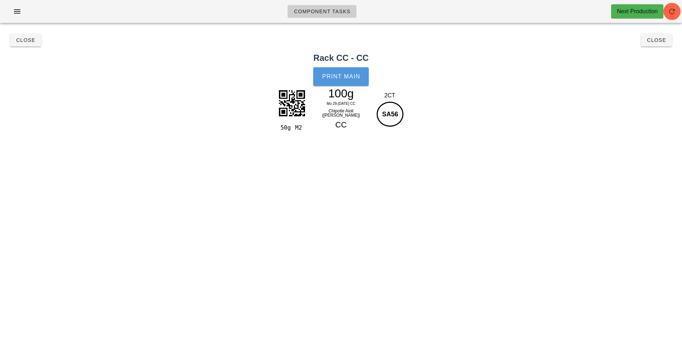
click at [344, 73] on span "Print Main" at bounding box center [341, 76] width 39 height 6
click at [24, 45] on button "Close" at bounding box center [25, 40] width 31 height 13
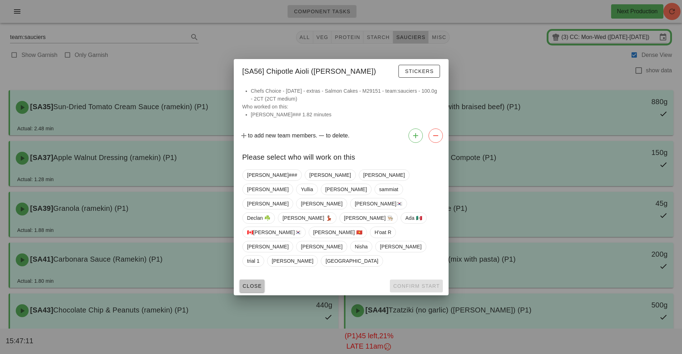
click at [253, 283] on span "Close" at bounding box center [252, 286] width 20 height 6
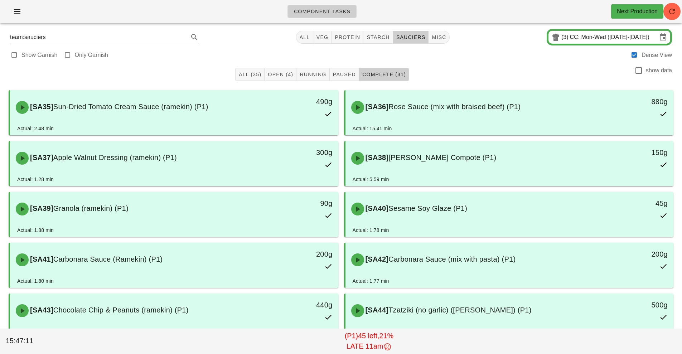
click at [589, 33] on input "CC: Mon-Wed ([DATE]-[DATE])" at bounding box center [613, 37] width 87 height 11
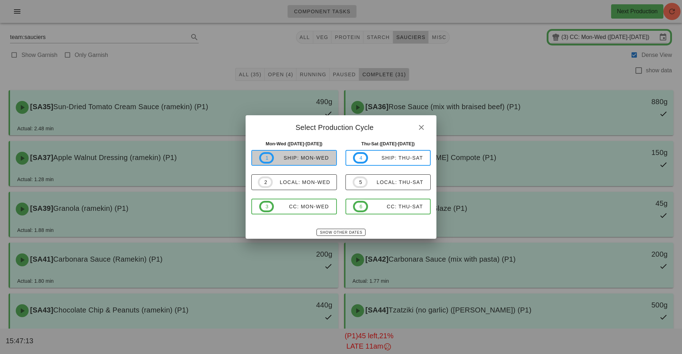
click at [314, 158] on div "ship: Mon-Wed" at bounding box center [301, 158] width 55 height 6
type input "ship: Mon-Wed ([DATE]-[DATE])"
